Goal: Check status: Check status

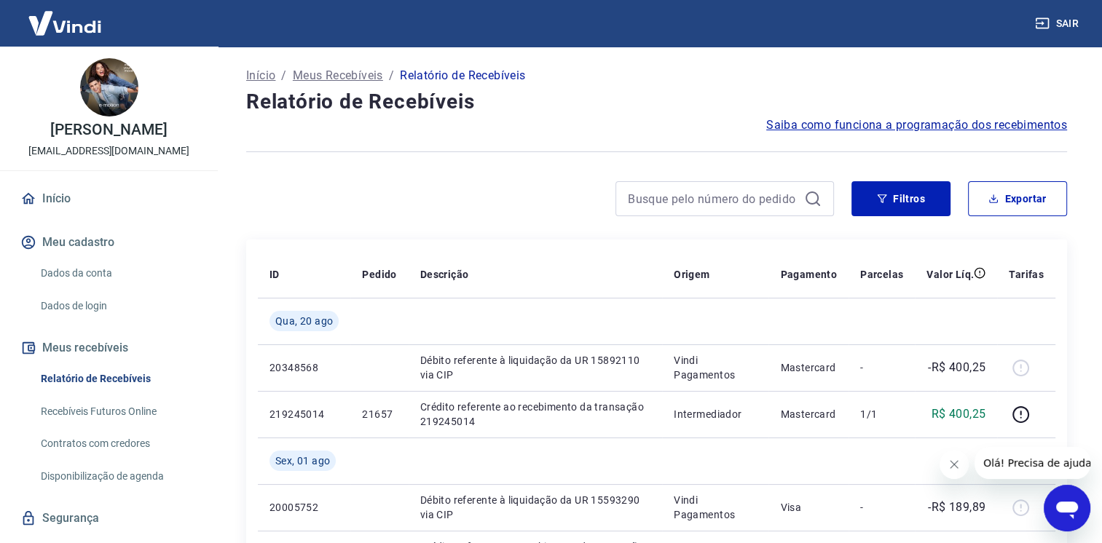
click at [958, 457] on button "Fechar mensagem da empresa" at bounding box center [954, 464] width 29 height 29
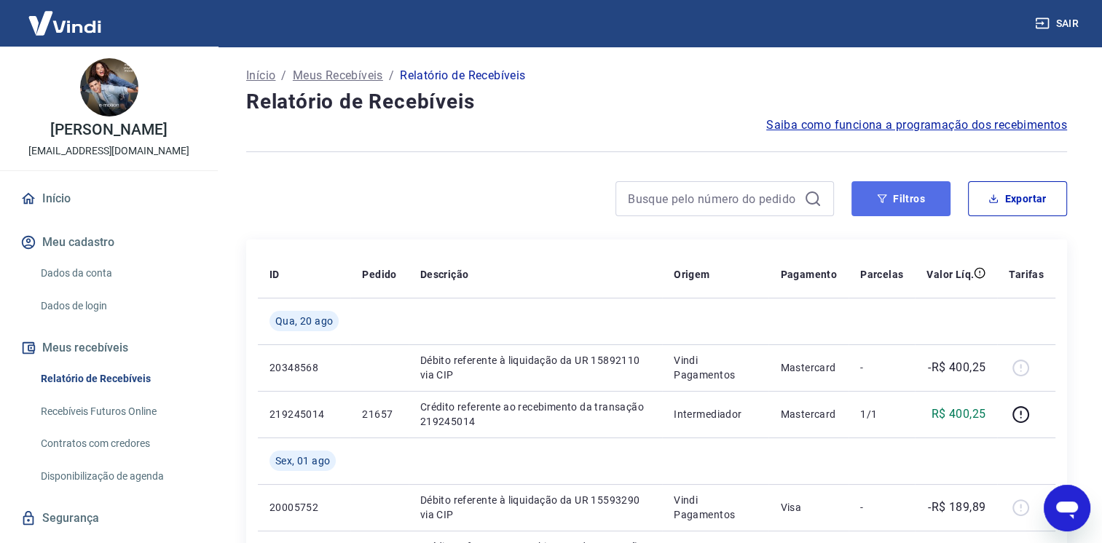
click at [909, 204] on button "Filtros" at bounding box center [900, 198] width 99 height 35
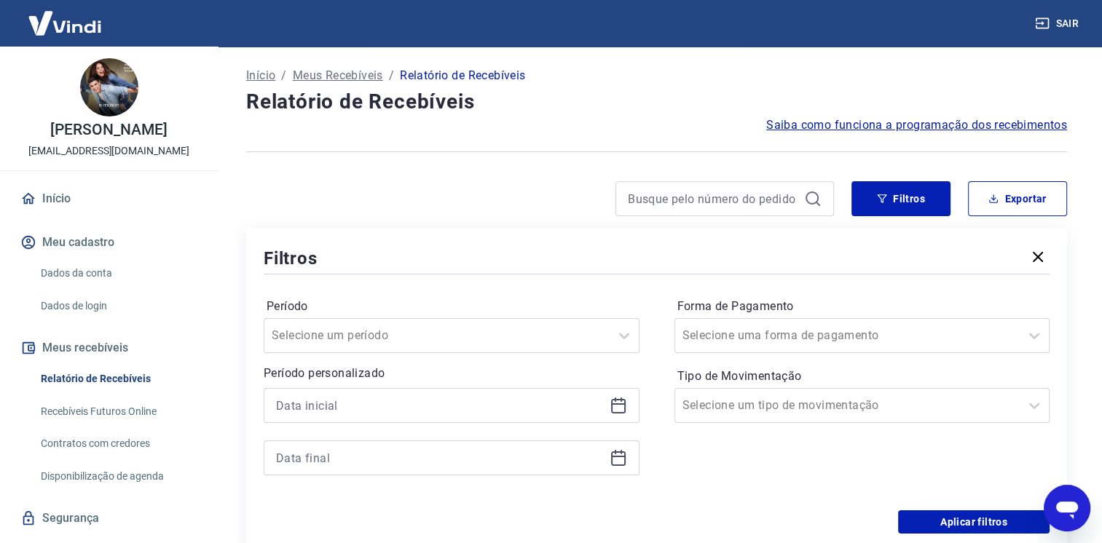
click at [610, 406] on icon at bounding box center [618, 405] width 17 height 17
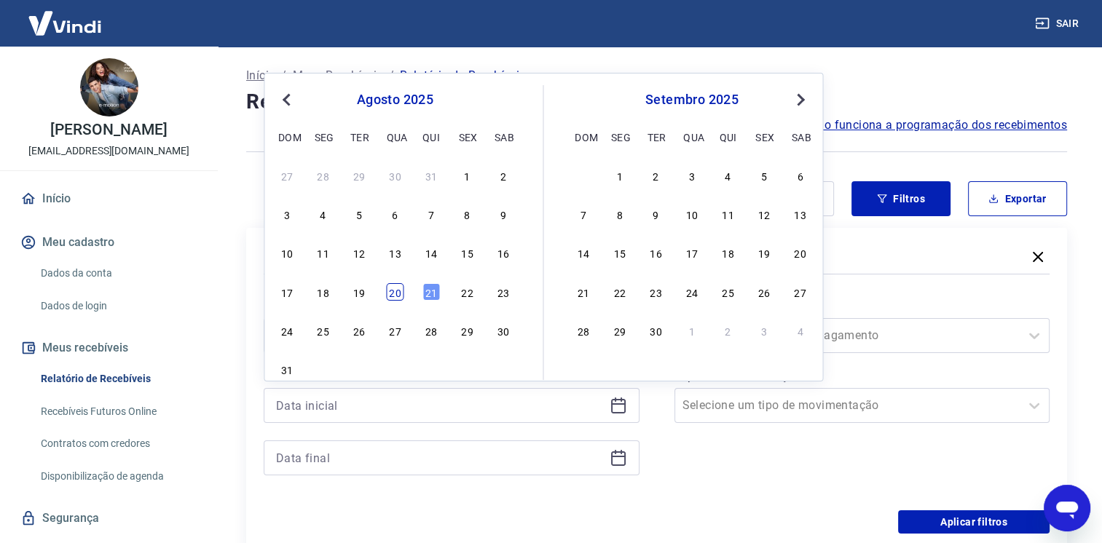
click at [399, 290] on div "20" at bounding box center [394, 291] width 17 height 17
type input "[DATE]"
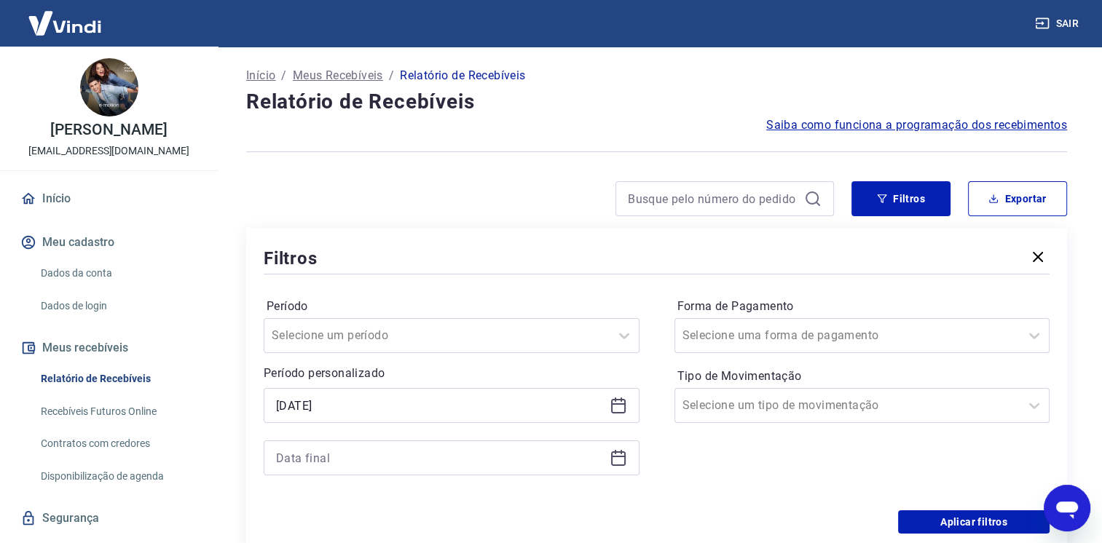
click at [613, 458] on icon at bounding box center [618, 457] width 17 height 17
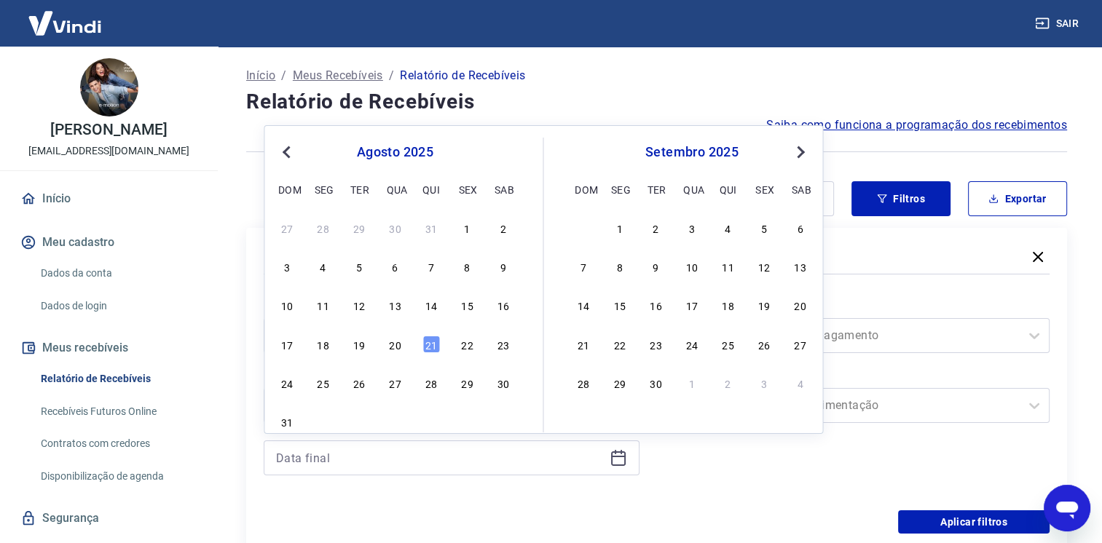
click at [428, 342] on div "21" at bounding box center [430, 344] width 17 height 17
type input "[DATE]"
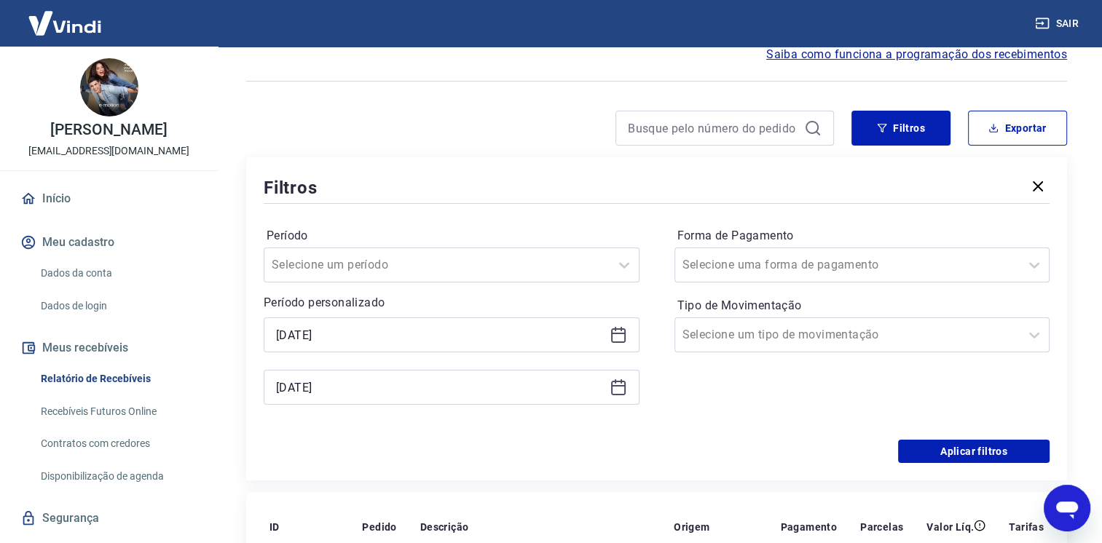
scroll to position [73, 0]
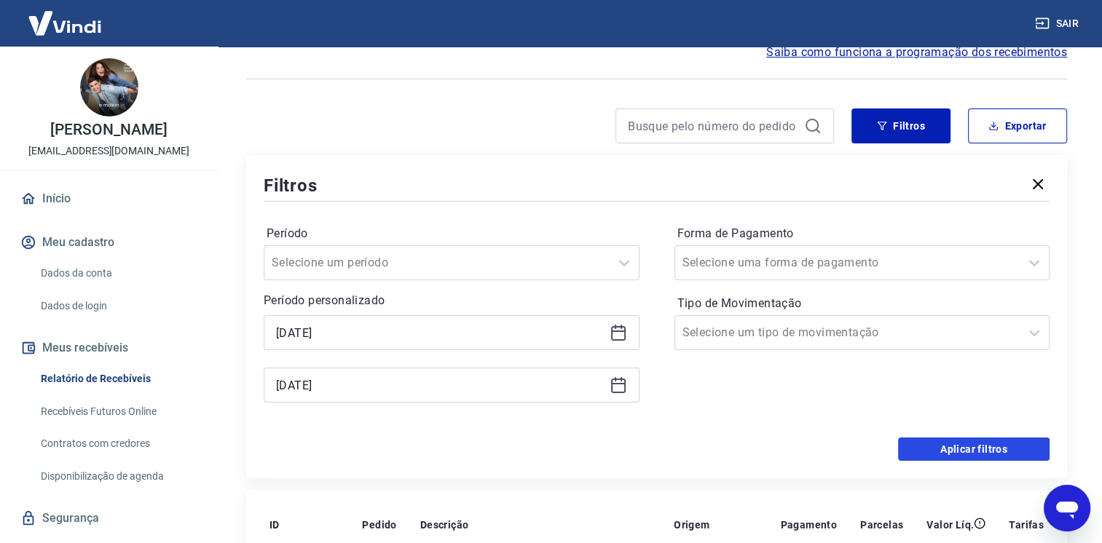
click at [942, 454] on button "Aplicar filtros" at bounding box center [973, 449] width 151 height 23
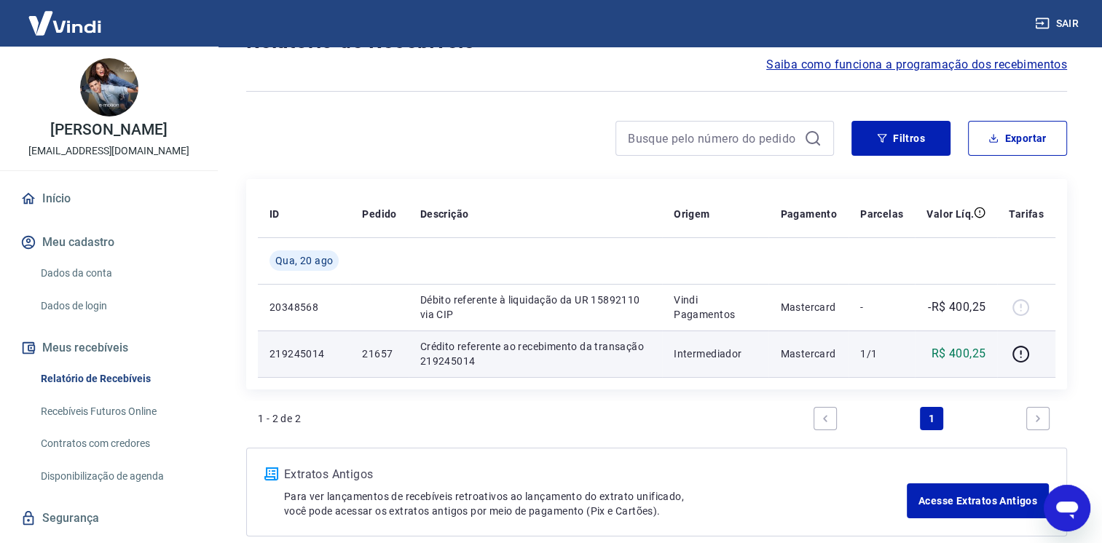
scroll to position [60, 0]
